Goal: Task Accomplishment & Management: Complete application form

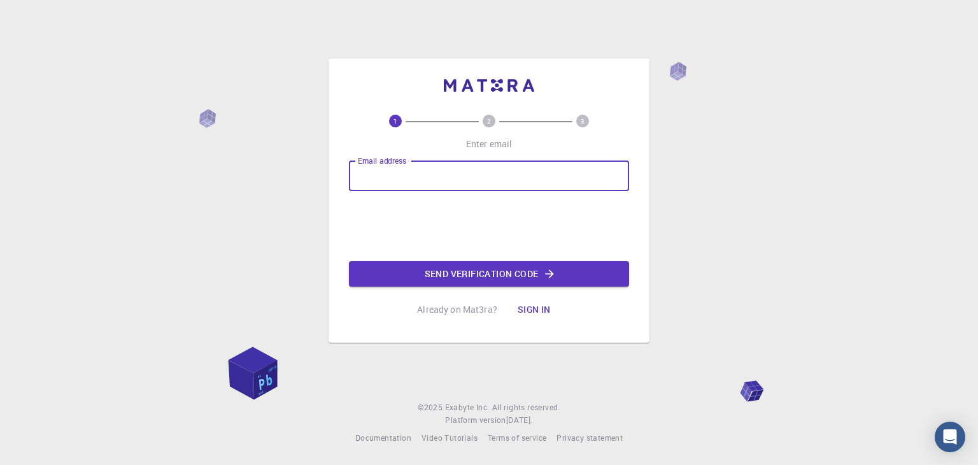
click at [425, 175] on input "Email address" at bounding box center [489, 175] width 280 height 31
type input "[PERSON_NAME][EMAIL_ADDRESS][DOMAIN_NAME]"
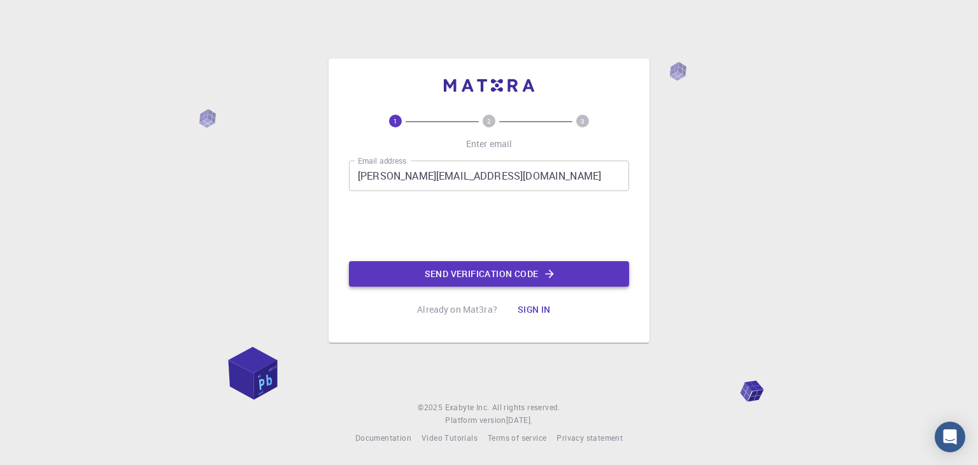
click at [494, 275] on button "Send verification code" at bounding box center [489, 273] width 280 height 25
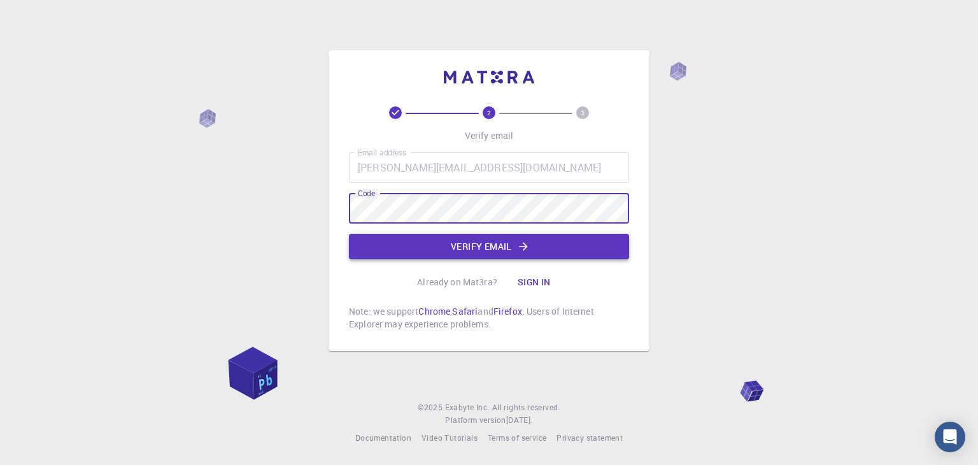
click at [428, 250] on button "Verify email" at bounding box center [489, 246] width 280 height 25
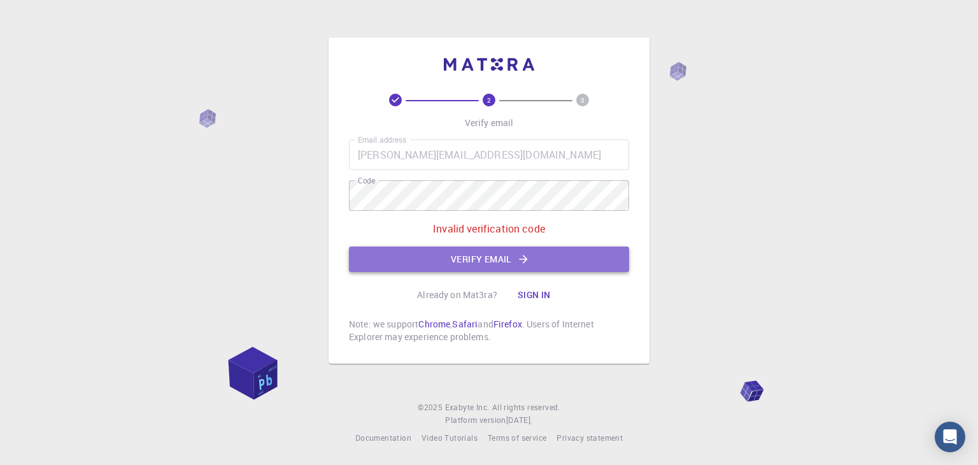
click at [392, 253] on button "Verify email" at bounding box center [489, 258] width 280 height 25
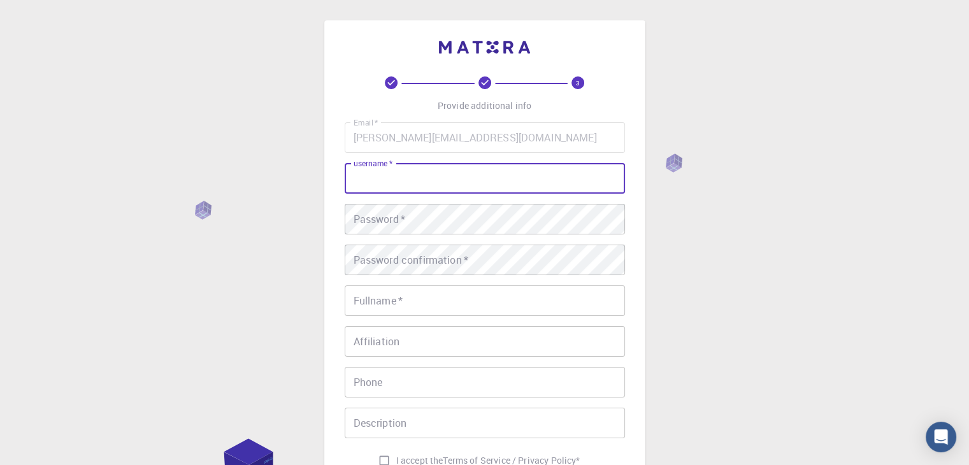
click at [387, 187] on input "username   *" at bounding box center [485, 178] width 280 height 31
type input "[PERSON_NAME]"
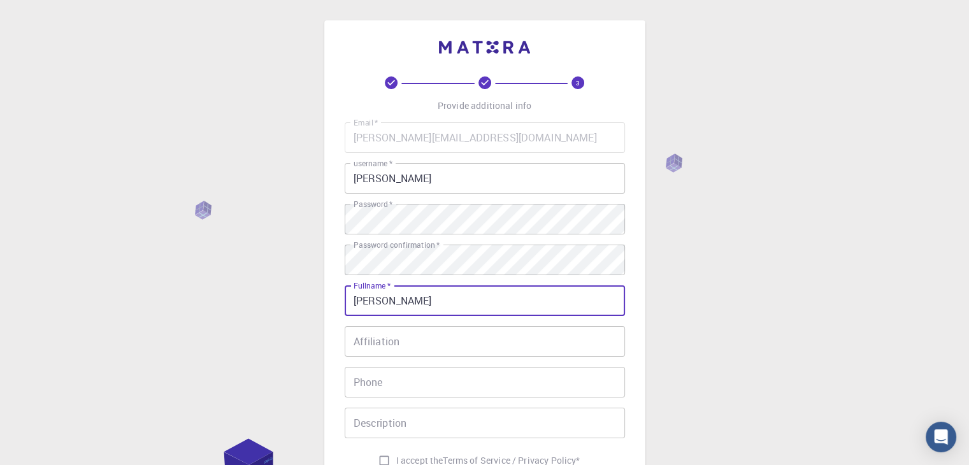
type input "[PERSON_NAME]"
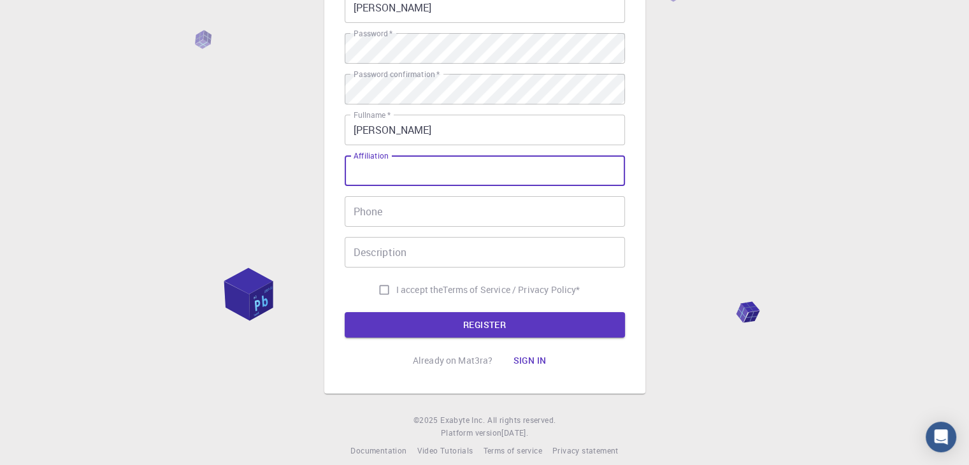
scroll to position [183, 0]
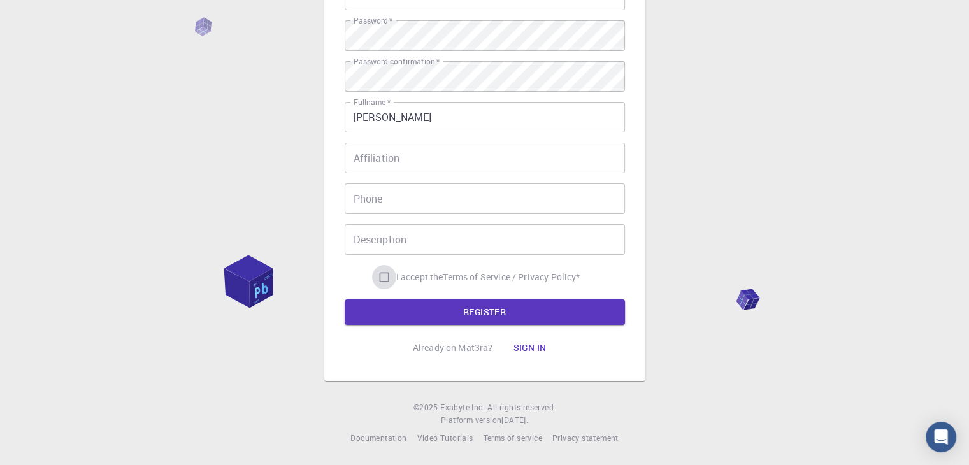
click at [380, 275] on input "I accept the Terms of Service / Privacy Policy *" at bounding box center [384, 277] width 24 height 24
checkbox input "true"
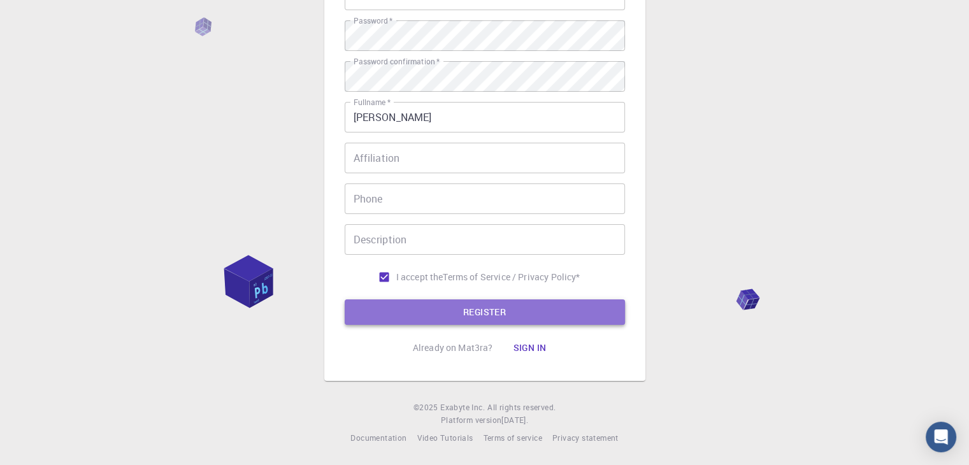
click at [422, 314] on button "REGISTER" at bounding box center [485, 311] width 280 height 25
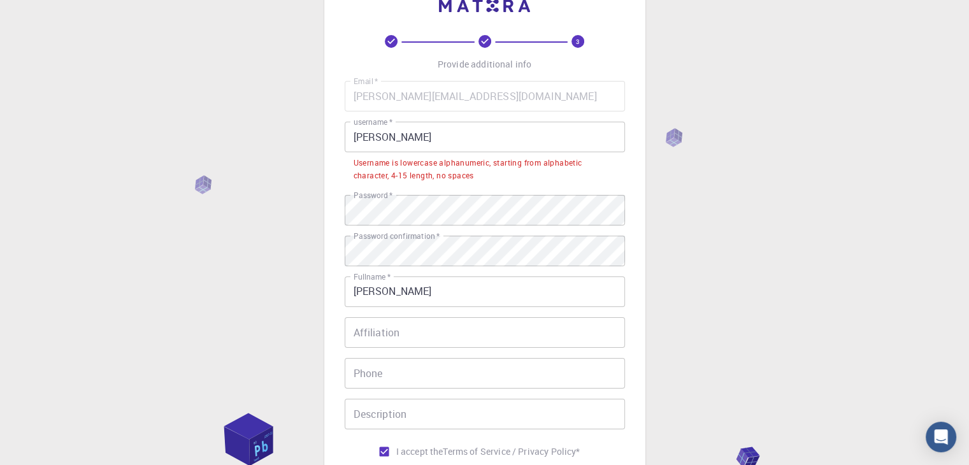
scroll to position [41, 0]
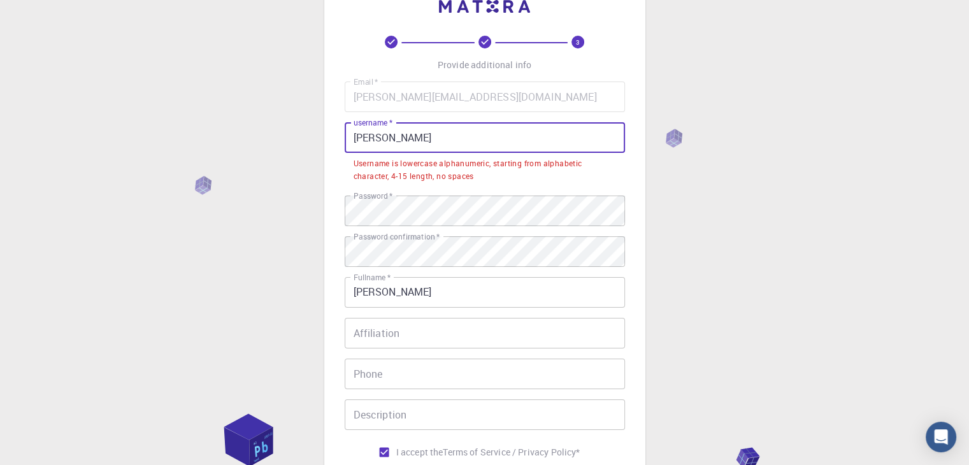
click at [415, 133] on input "[PERSON_NAME]" at bounding box center [485, 137] width 280 height 31
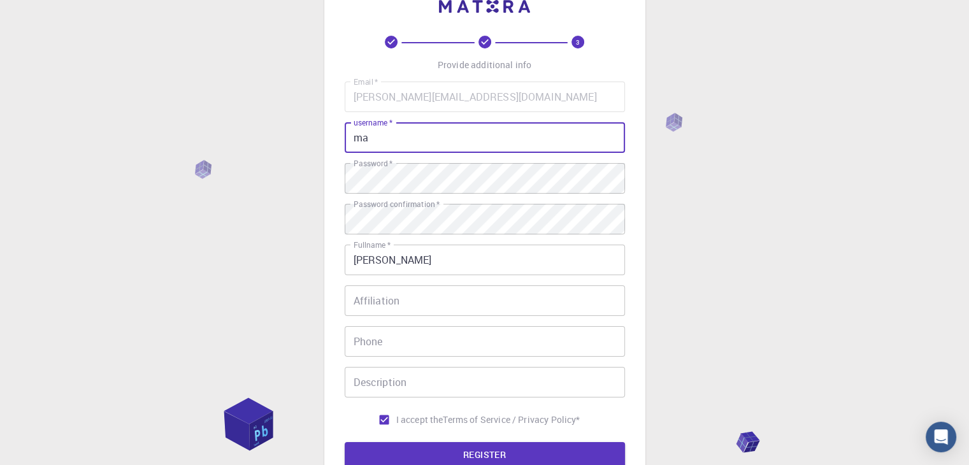
type input "m"
type input "mukhtiarts"
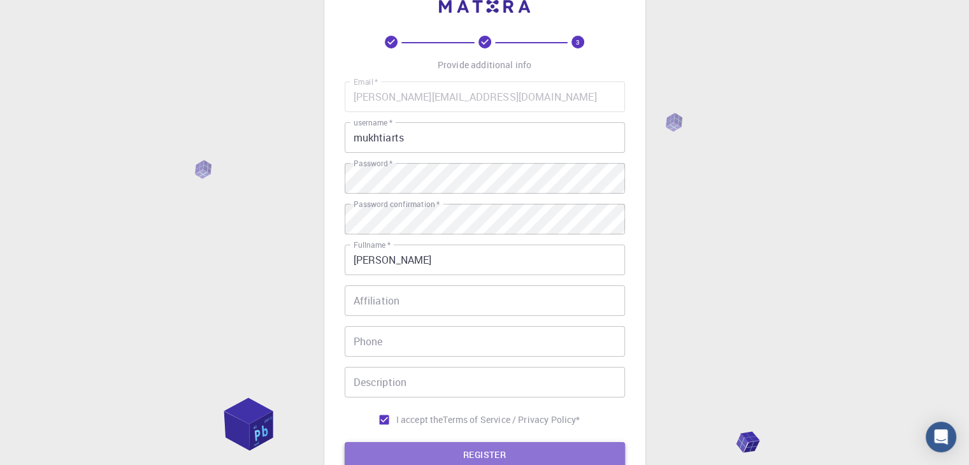
click at [403, 454] on button "REGISTER" at bounding box center [485, 454] width 280 height 25
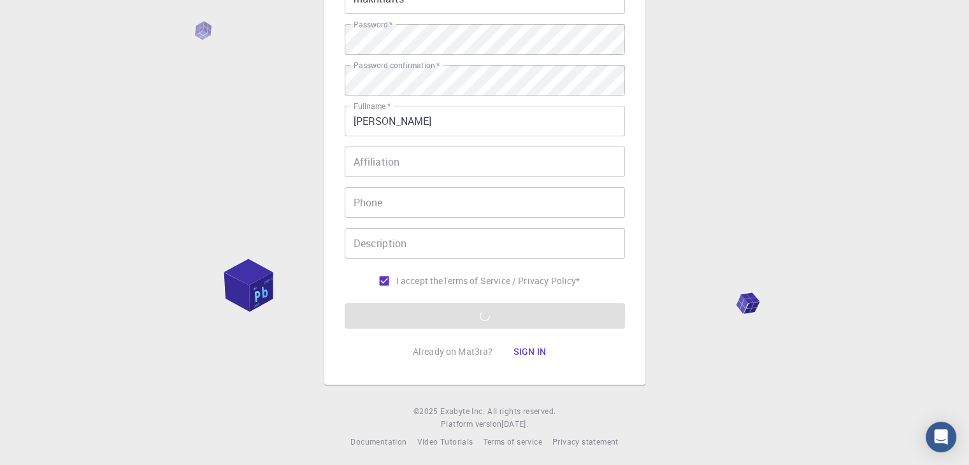
scroll to position [183, 0]
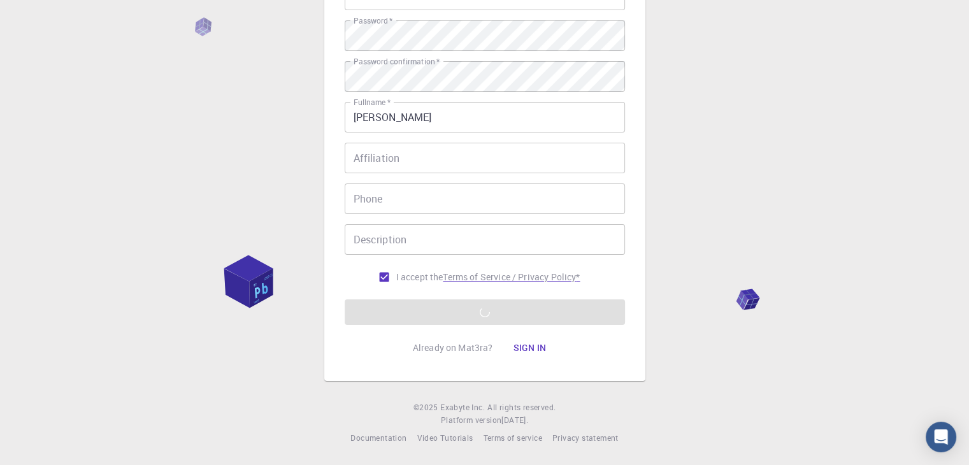
click at [499, 277] on p "Terms of Service / Privacy Policy *" at bounding box center [511, 277] width 137 height 13
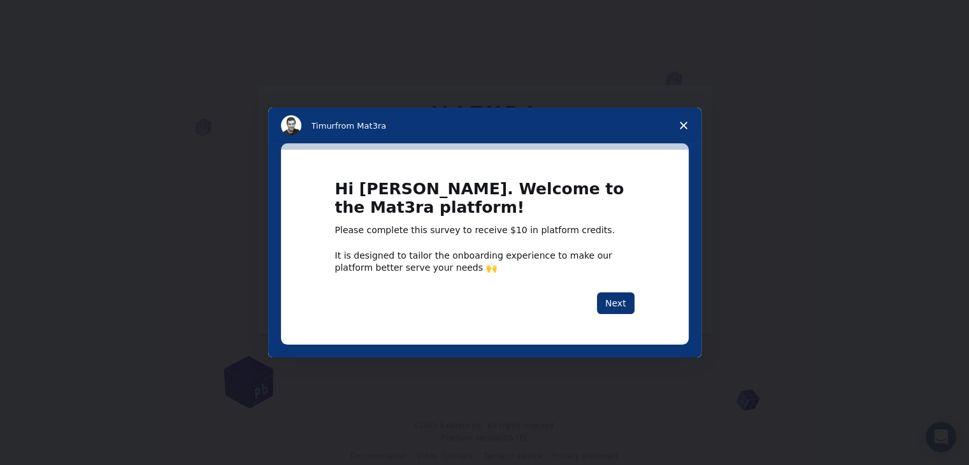
click at [684, 120] on span "Close survey" at bounding box center [684, 126] width 36 height 36
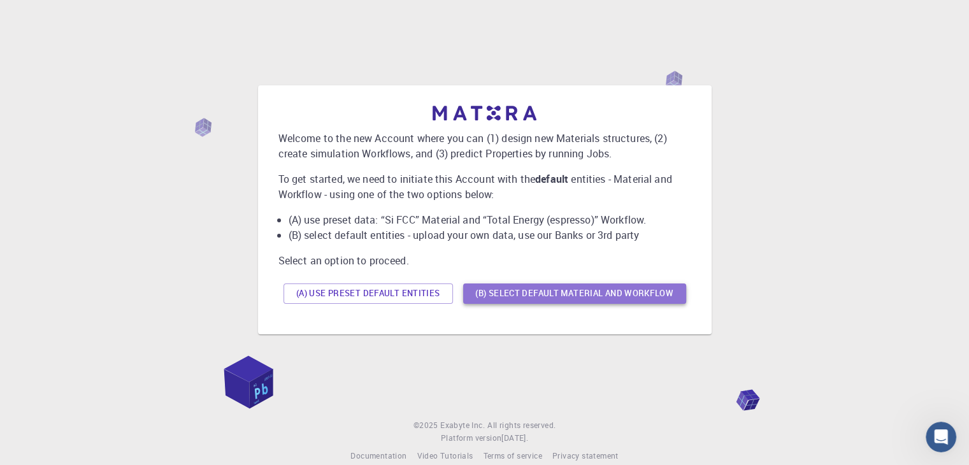
click at [545, 296] on button "(B) Select default material and workflow" at bounding box center [574, 293] width 223 height 20
